Goal: Task Accomplishment & Management: Manage account settings

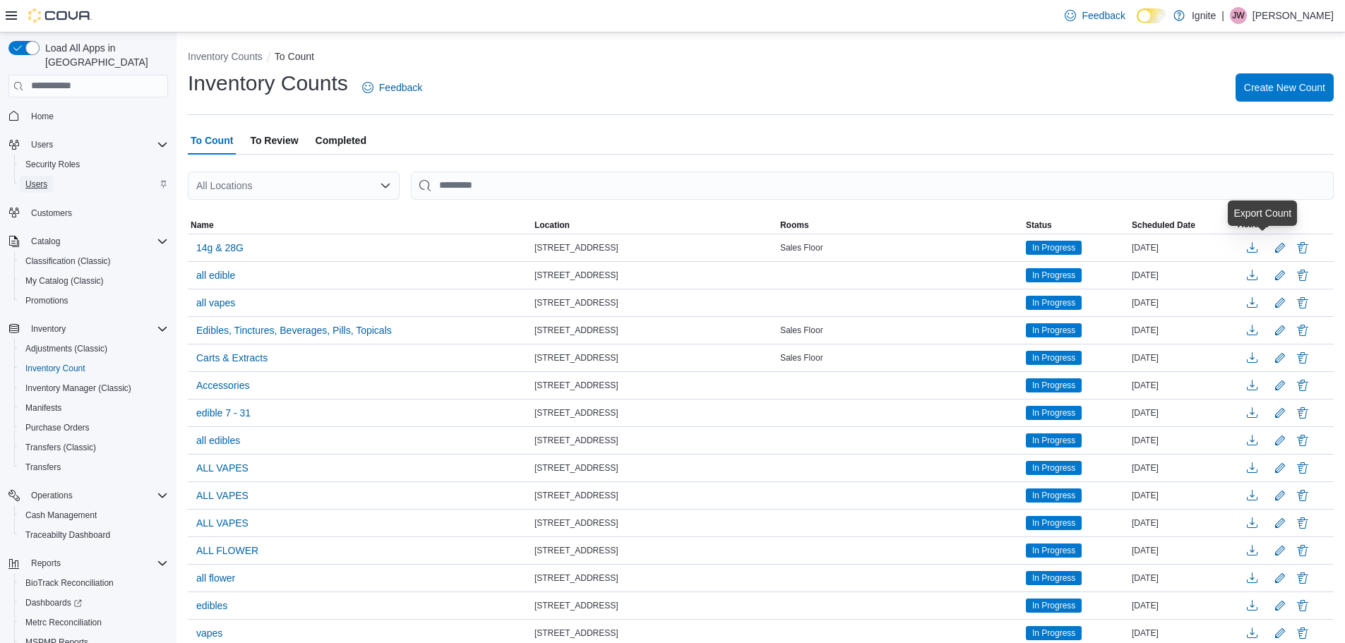
click at [37, 179] on span "Users" at bounding box center [36, 184] width 22 height 11
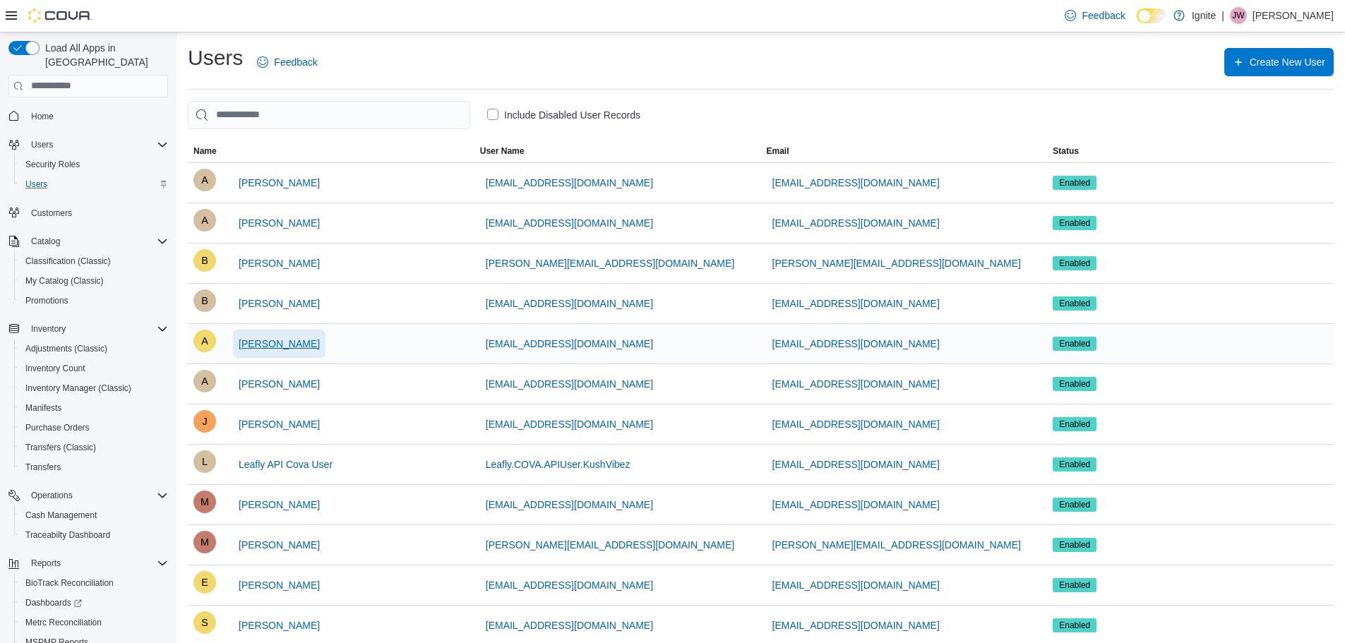
click at [275, 342] on span "[PERSON_NAME]" at bounding box center [279, 344] width 81 height 14
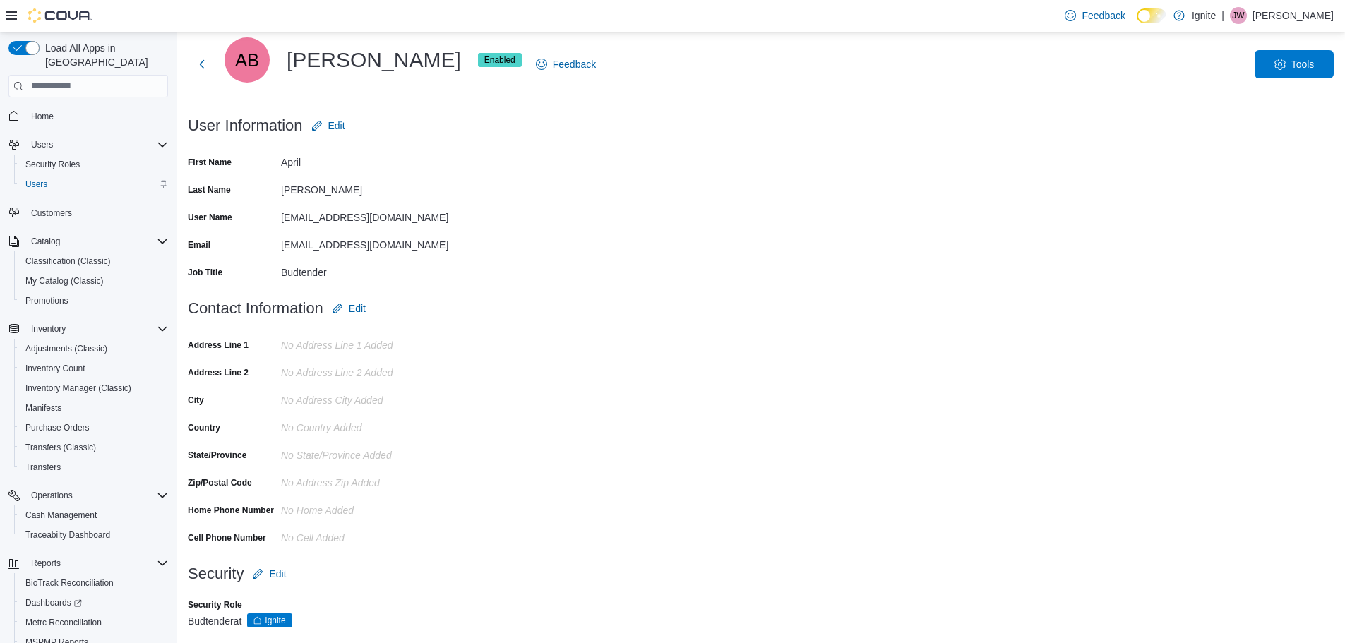
scroll to position [44, 0]
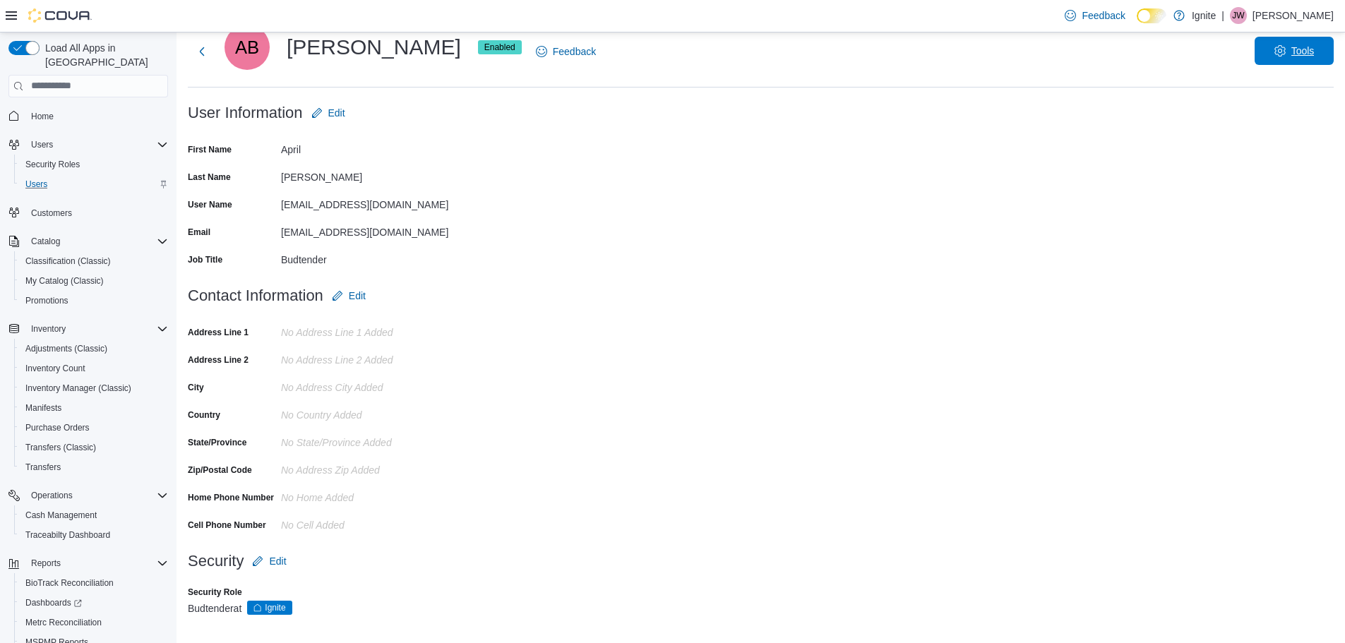
click at [1296, 52] on span "Tools" at bounding box center [1294, 51] width 62 height 28
click at [1275, 117] on span "Disable User" at bounding box center [1272, 116] width 65 height 17
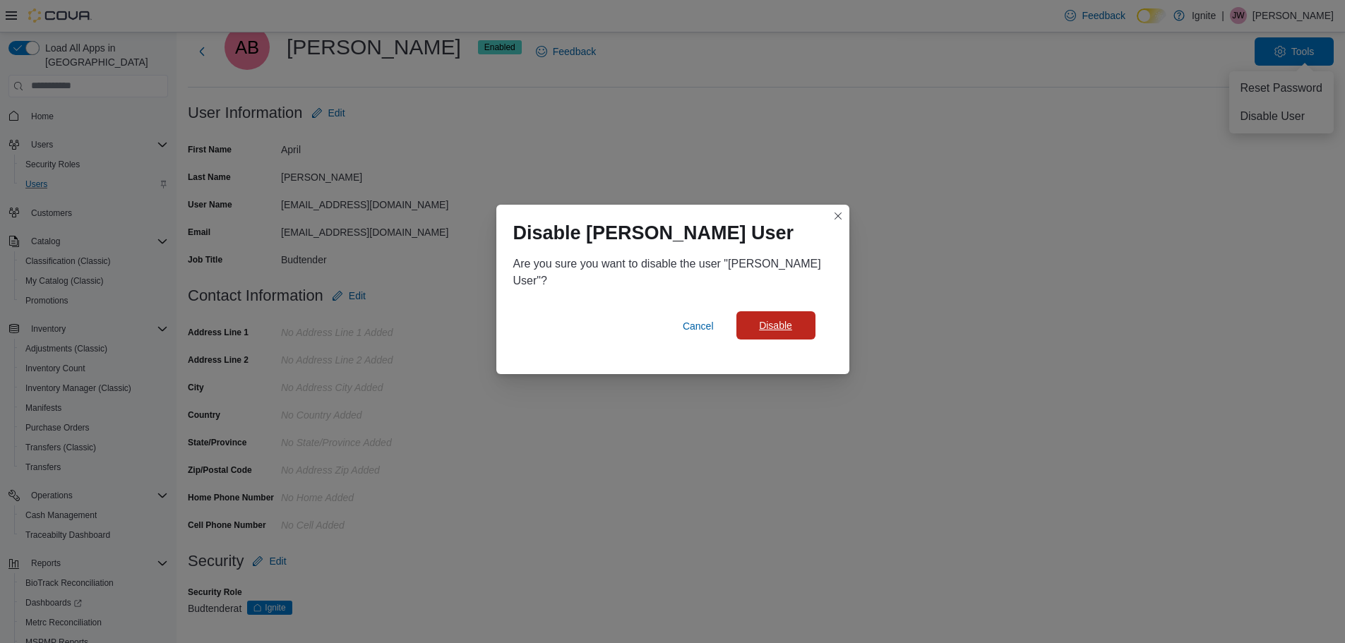
click at [774, 318] on span "Disable" at bounding box center [775, 325] width 33 height 14
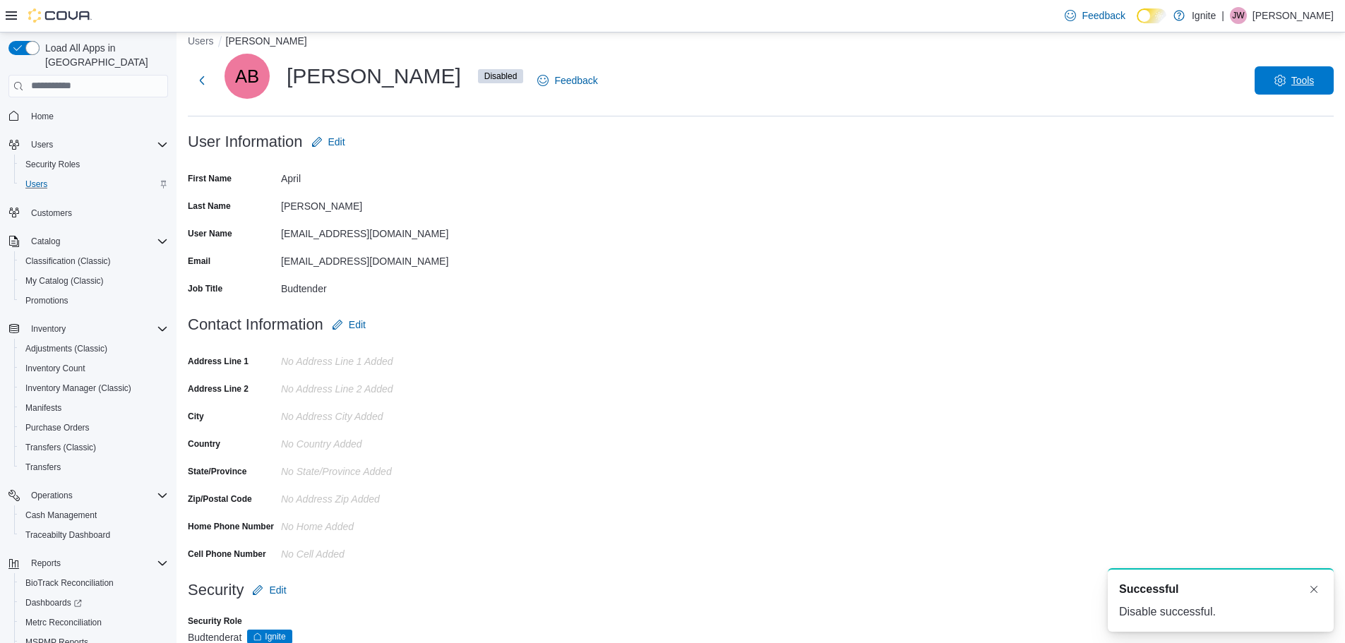
scroll to position [0, 0]
